Goal: Task Accomplishment & Management: Use online tool/utility

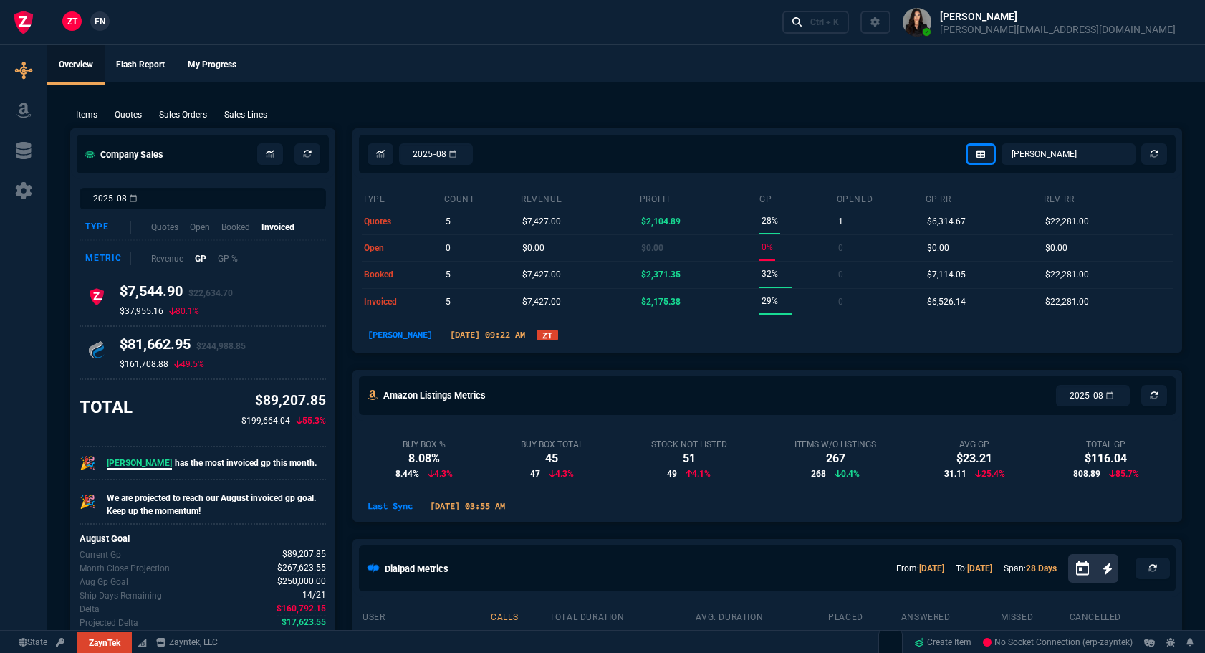
select select "12: [PERSON_NAME]"
select select
click at [138, 114] on p "Quotes" at bounding box center [128, 114] width 27 height 13
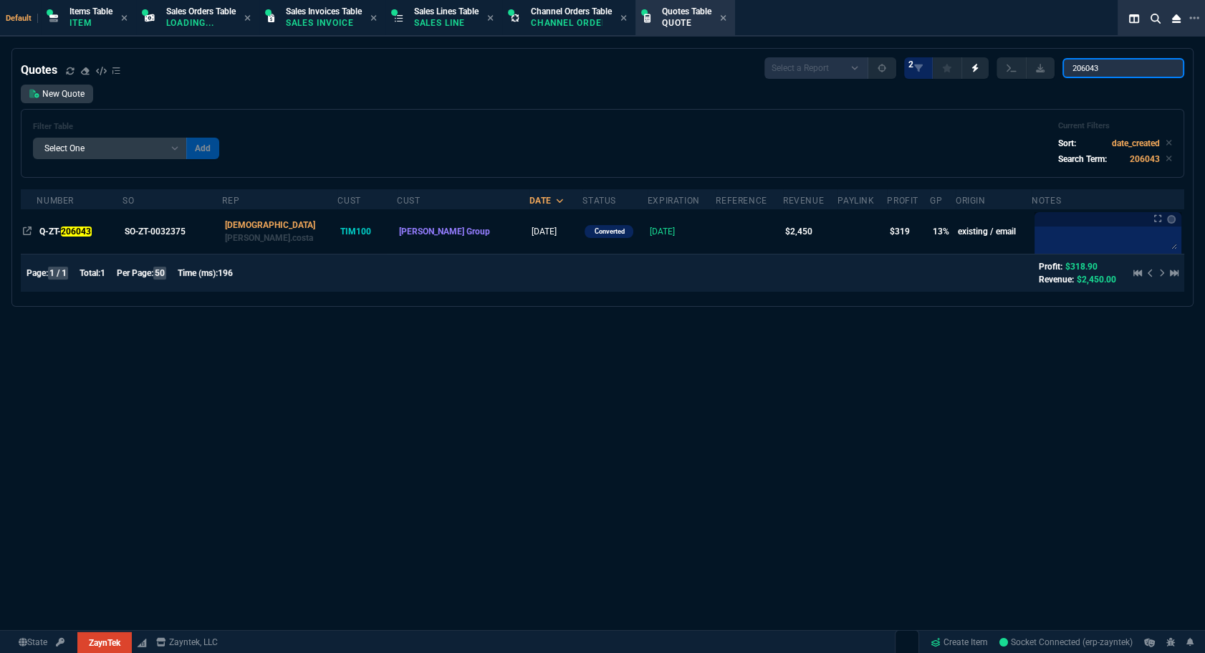
click at [1139, 67] on input "206043" at bounding box center [1123, 68] width 122 height 20
click at [1160, 69] on input "206043" at bounding box center [1123, 68] width 122 height 20
click at [1162, 69] on input "206043" at bounding box center [1123, 68] width 122 height 20
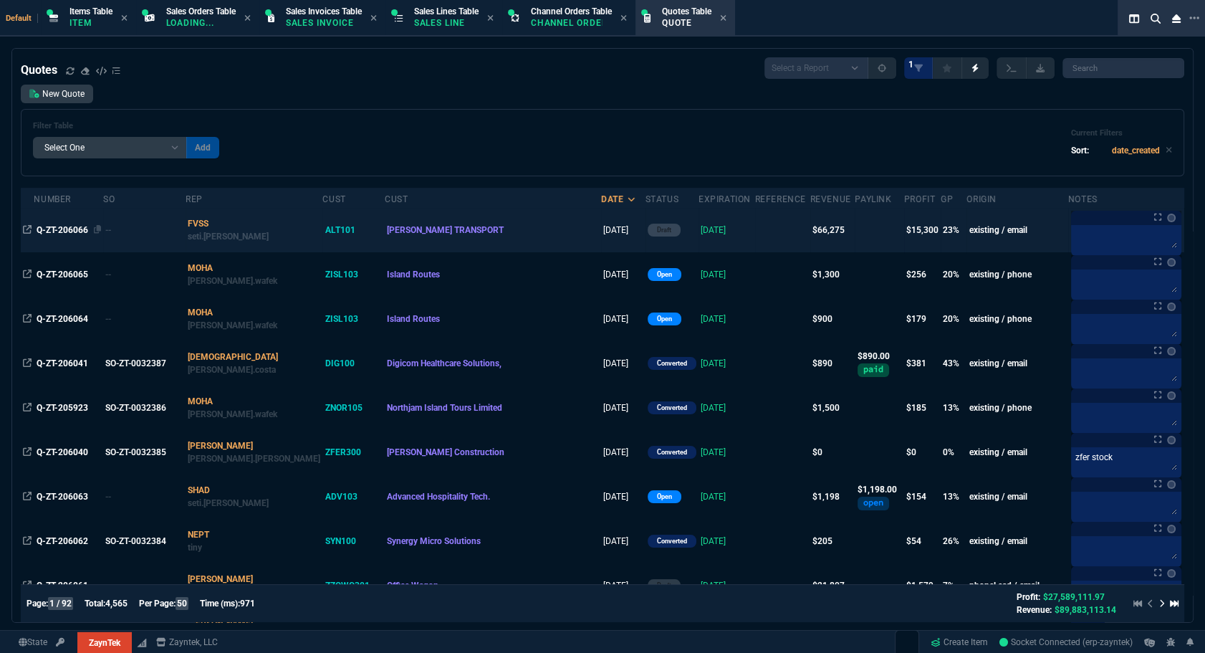
click at [50, 229] on span "Q-ZT-206066" at bounding box center [63, 230] width 52 height 10
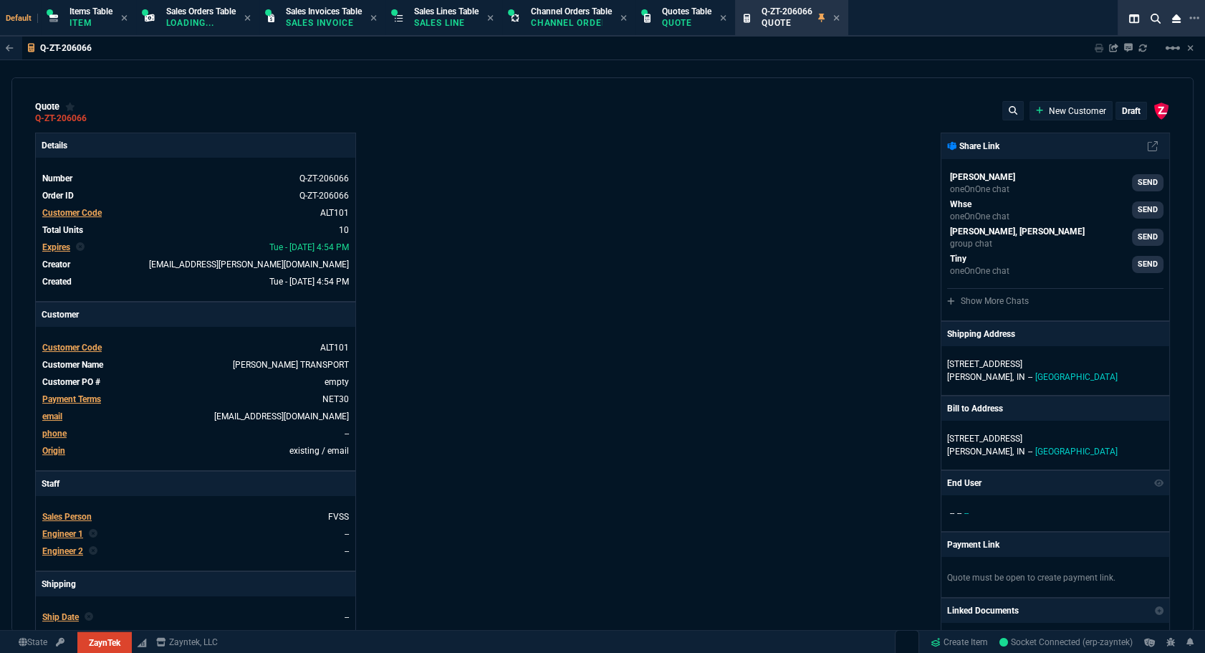
type input "26"
type input "1636"
type input "26"
type input "1769"
type input "31"
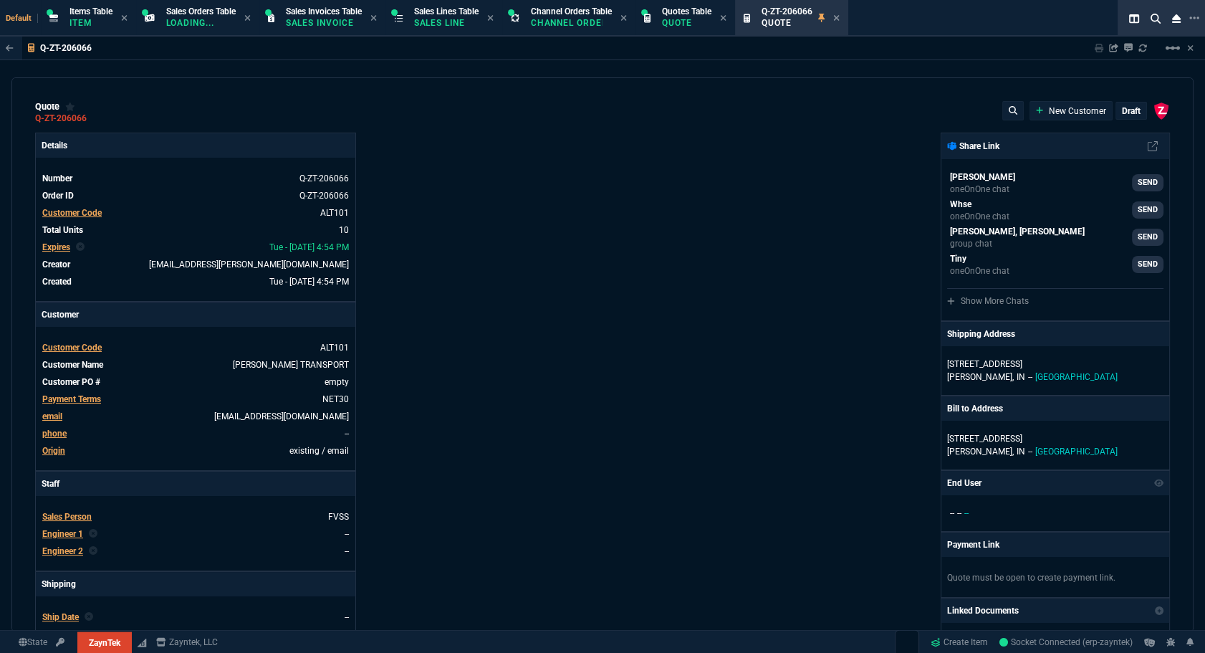
type input "2521"
type input "26"
type input "1513"
type input "26"
type input "1444"
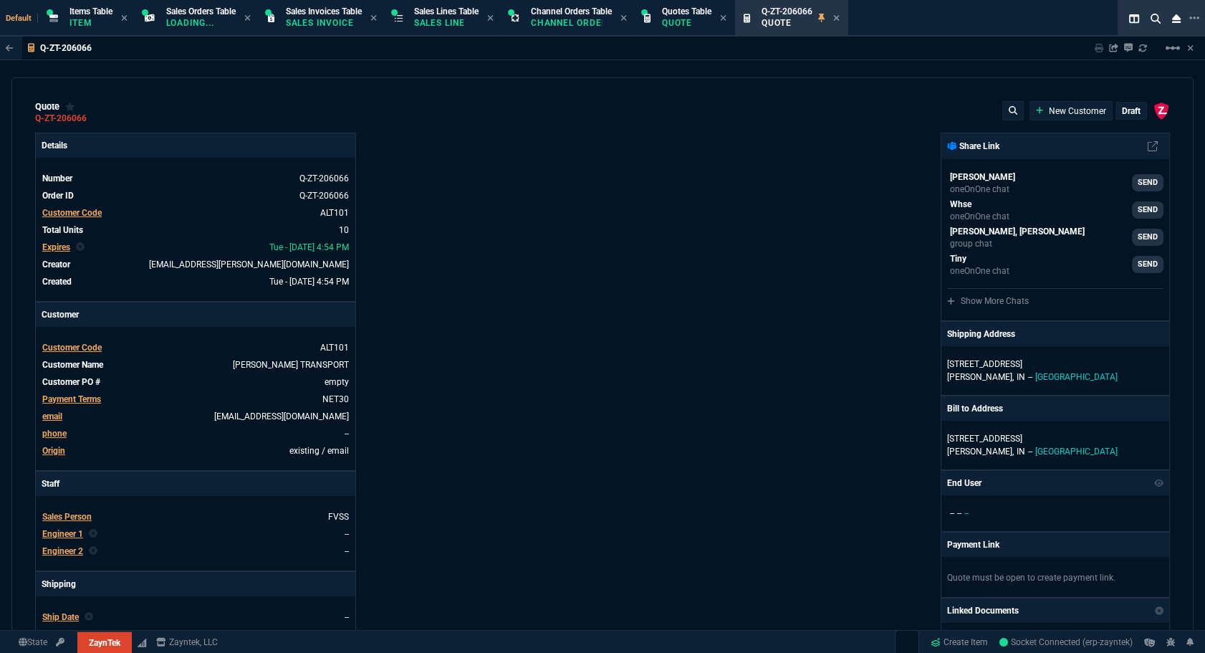
type input "26"
type input "1636"
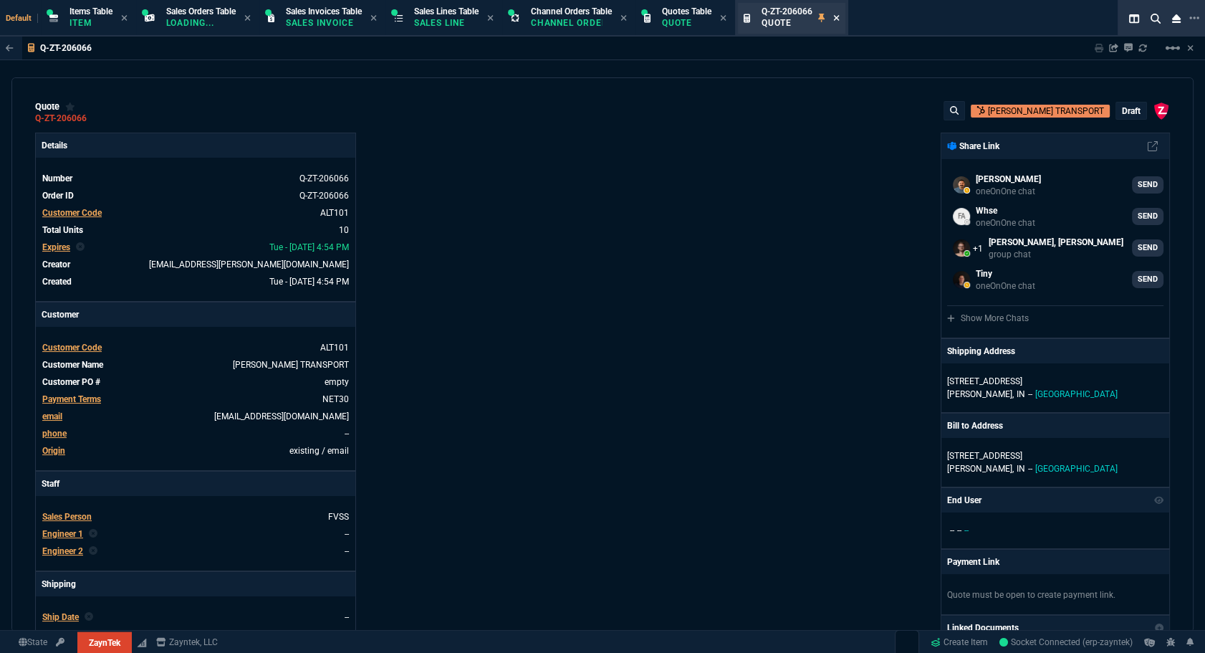
click at [839, 19] on icon at bounding box center [836, 18] width 6 height 6
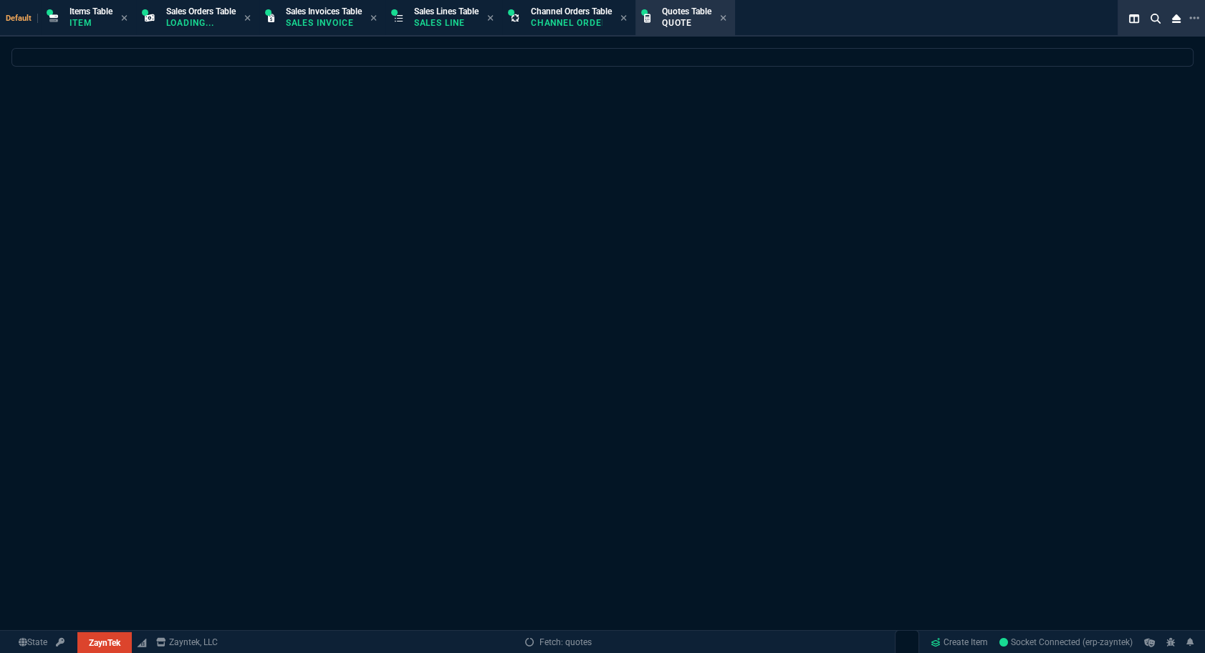
select select
